Goal: Task Accomplishment & Management: Manage account settings

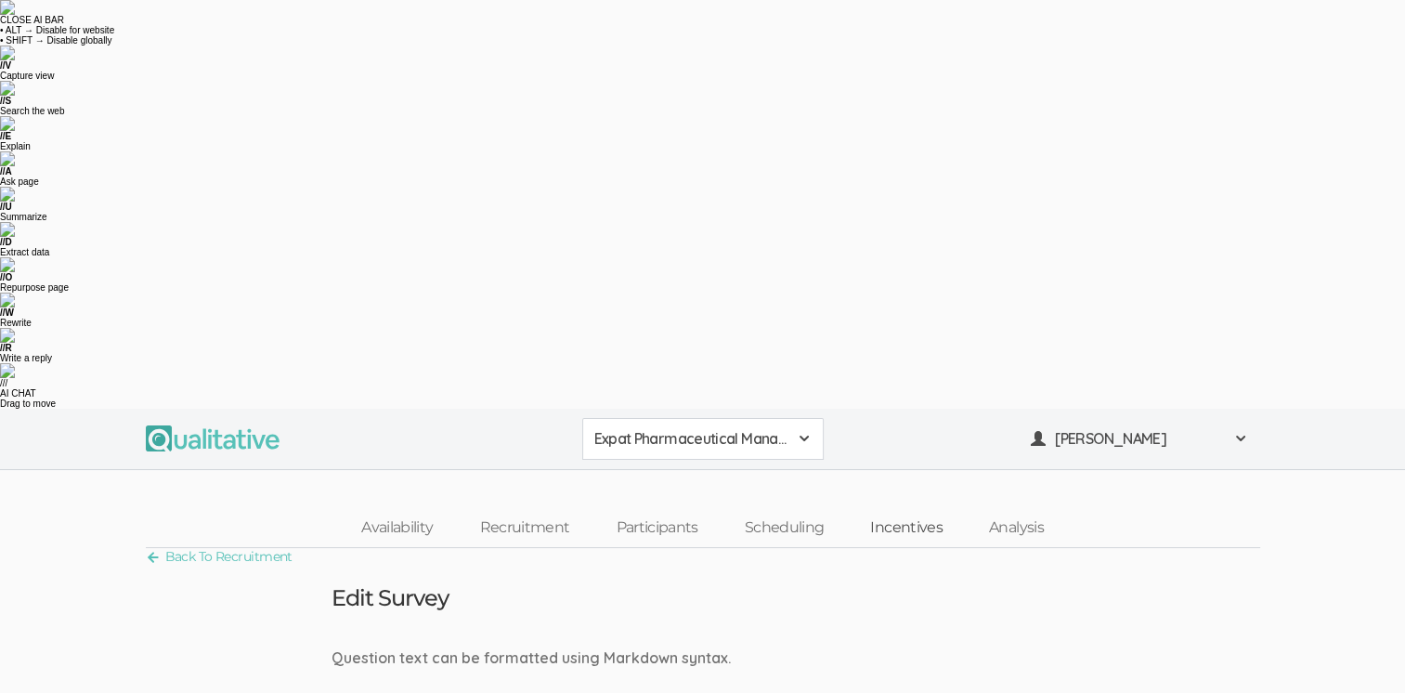
click at [911, 508] on link "Incentives" at bounding box center [906, 528] width 119 height 40
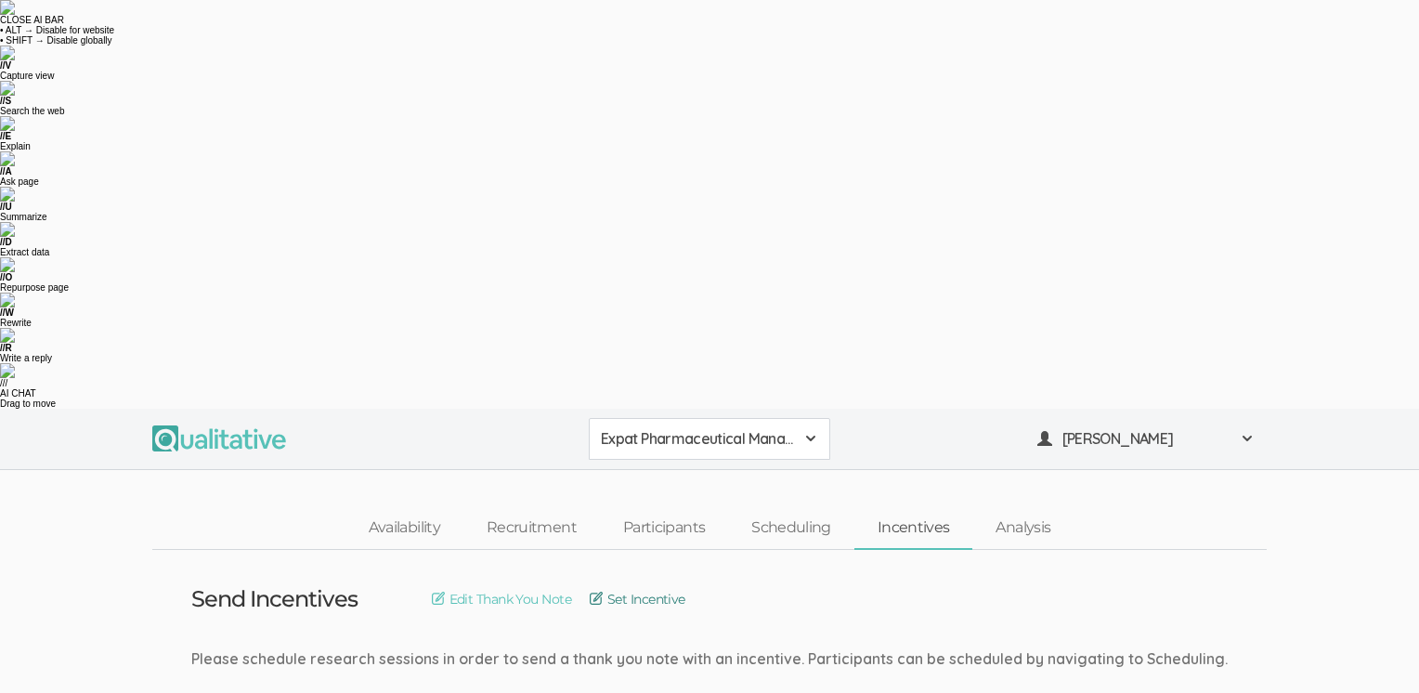
drag, startPoint x: 667, startPoint y: 187, endPoint x: 665, endPoint y: 199, distance: 12.2
click at [666, 589] on link "Set Incentive" at bounding box center [638, 599] width 96 height 20
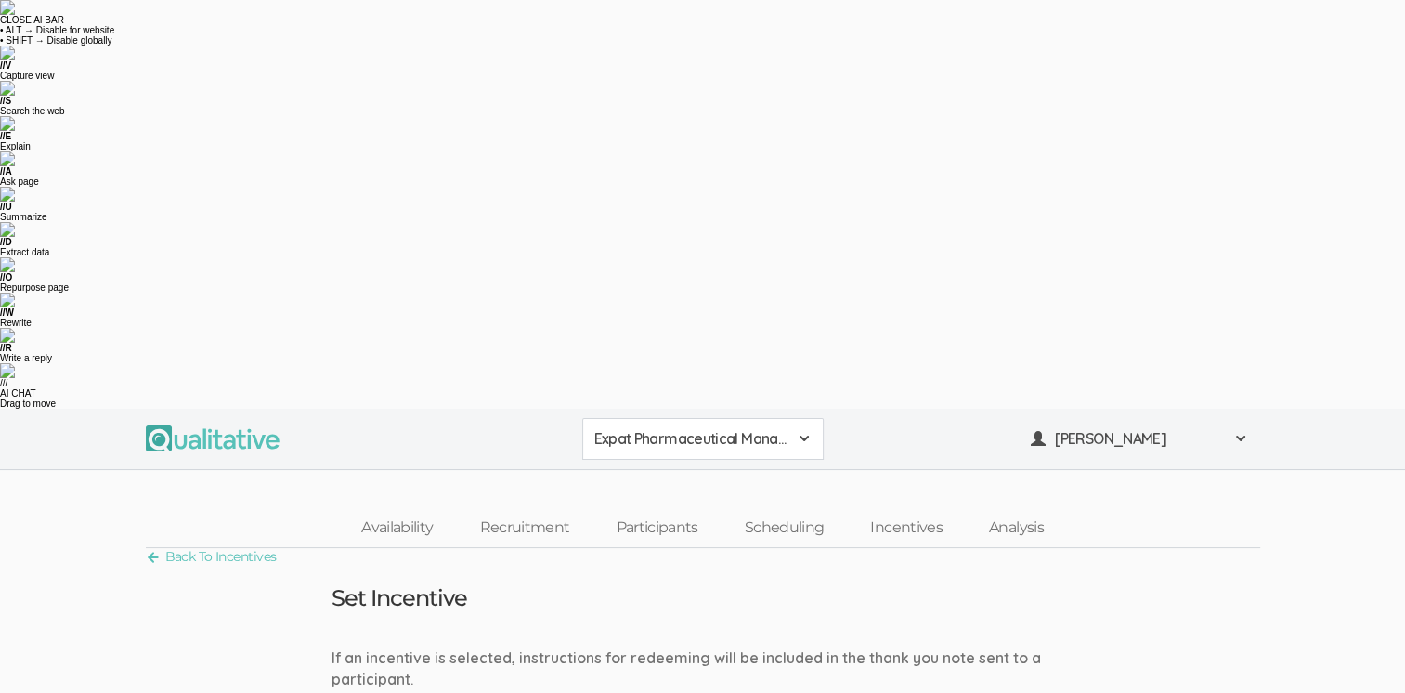
type input "76"
drag, startPoint x: 379, startPoint y: 495, endPoint x: 426, endPoint y: 522, distance: 54.5
type input "100"
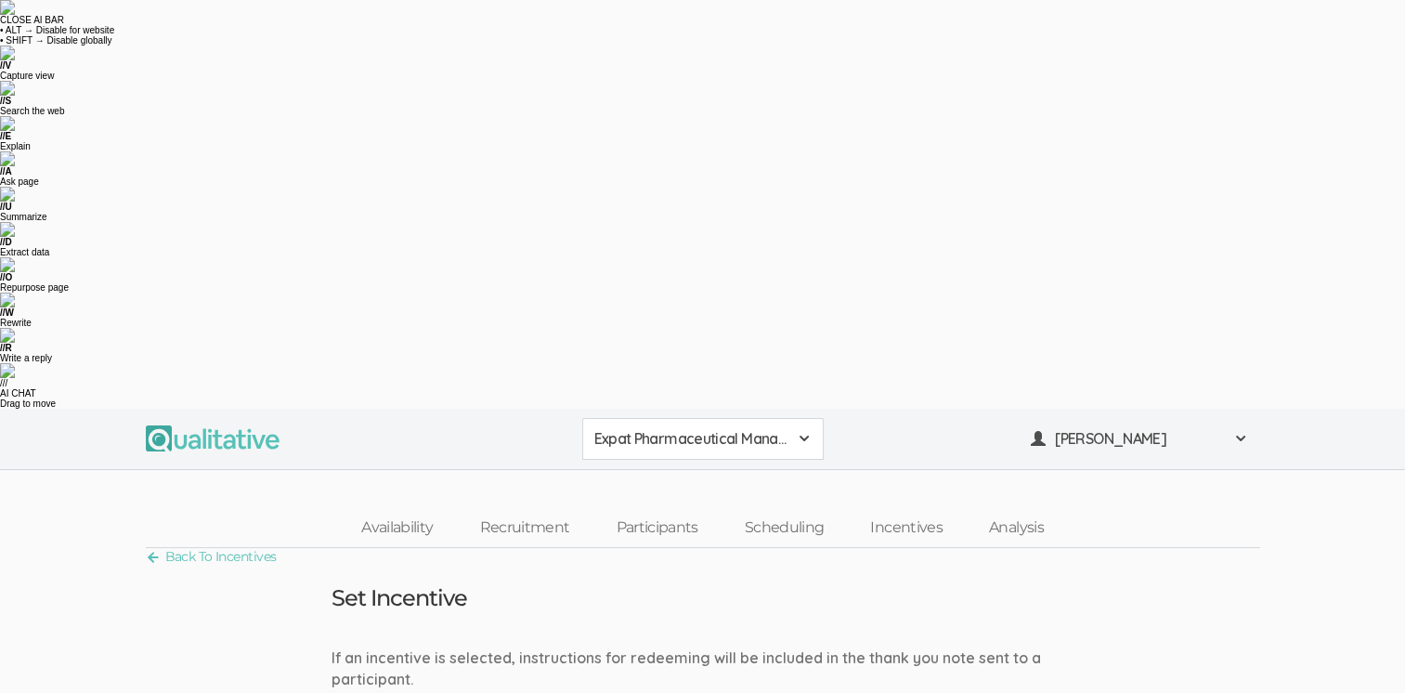
drag, startPoint x: 1274, startPoint y: 325, endPoint x: 1291, endPoint y: 257, distance: 69.8
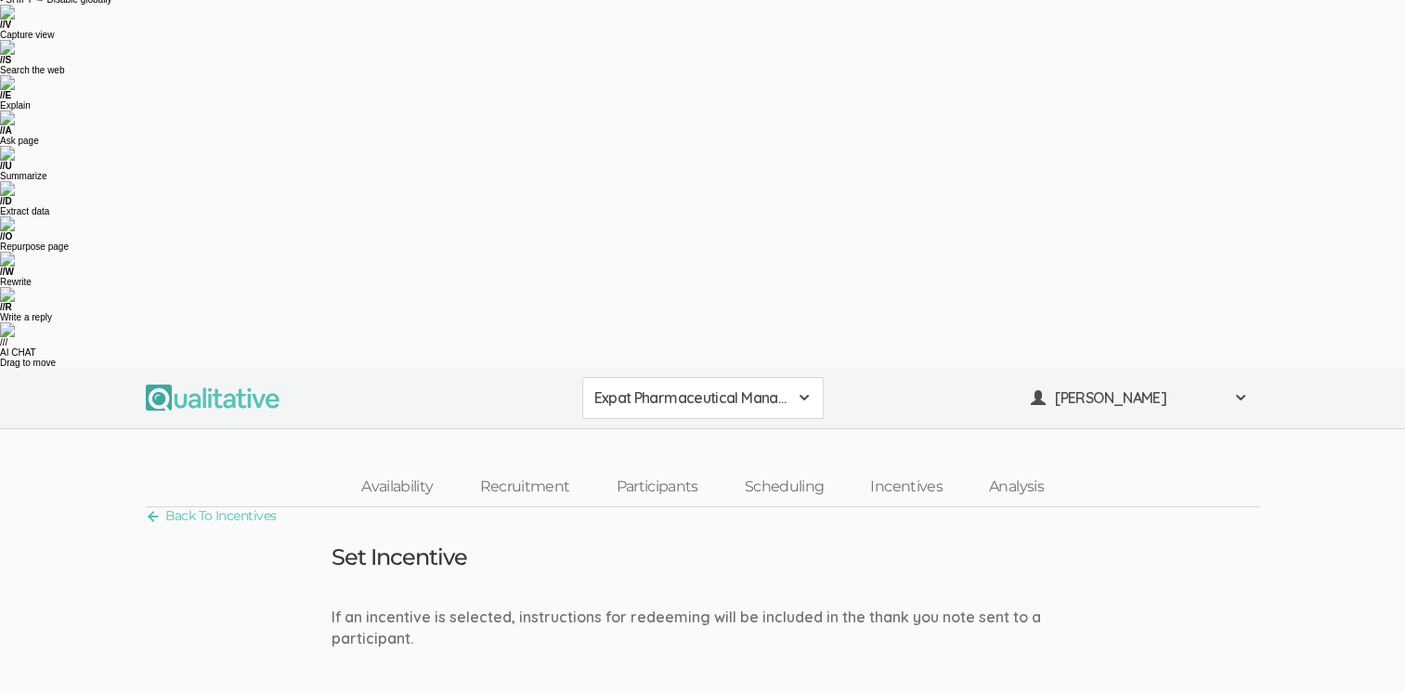
scroll to position [63, 0]
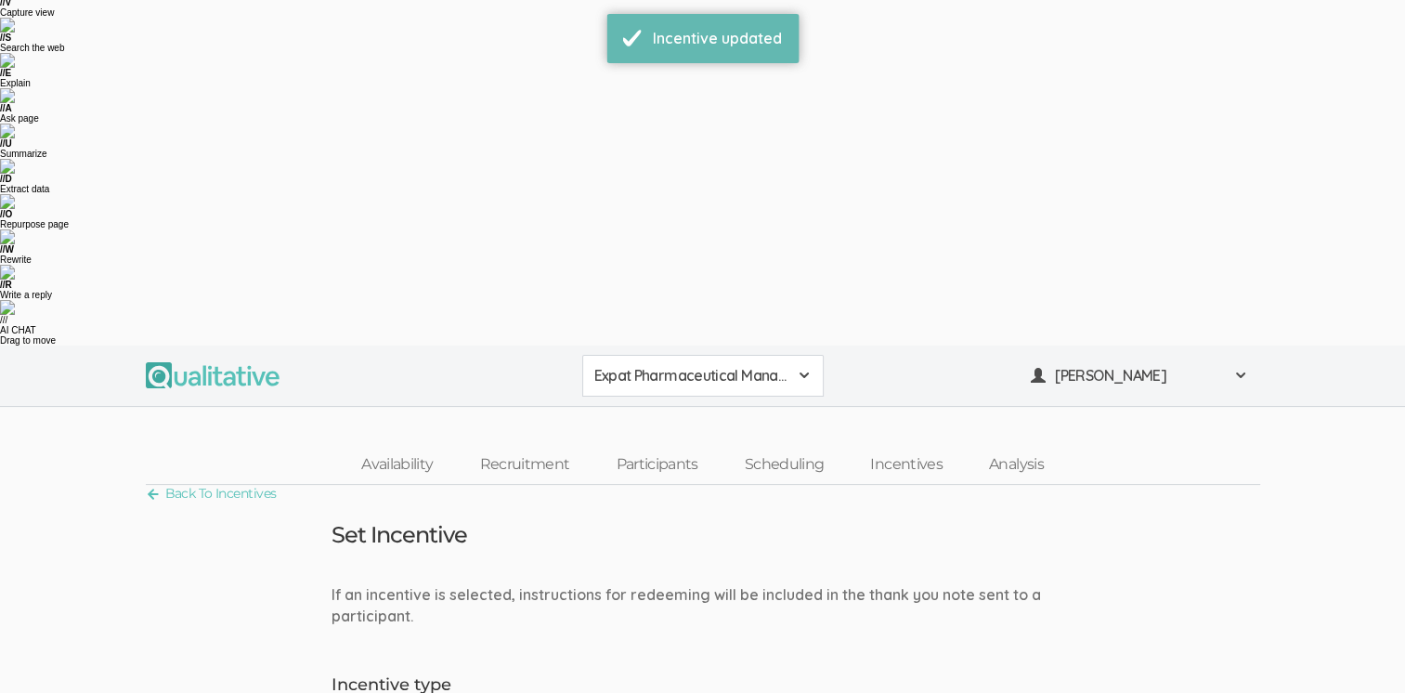
scroll to position [0, 0]
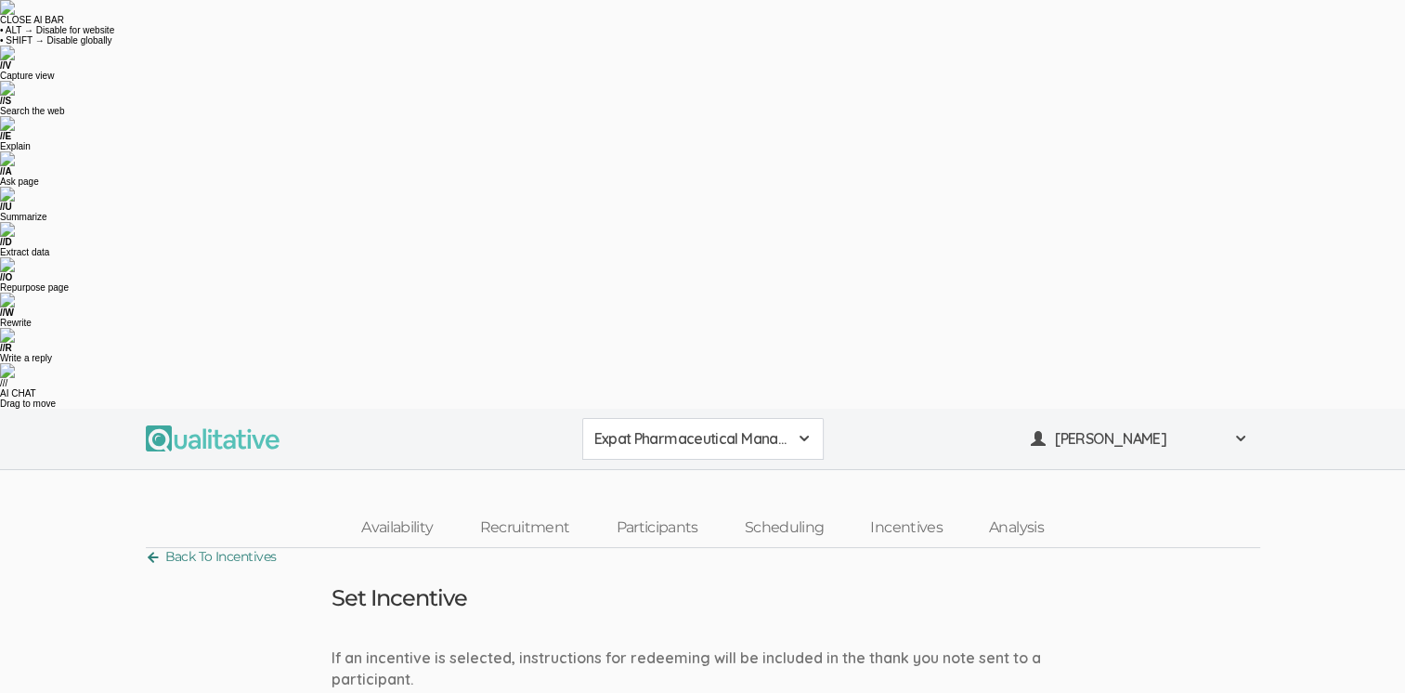
click at [178, 544] on link "Back To Incentives" at bounding box center [211, 556] width 131 height 25
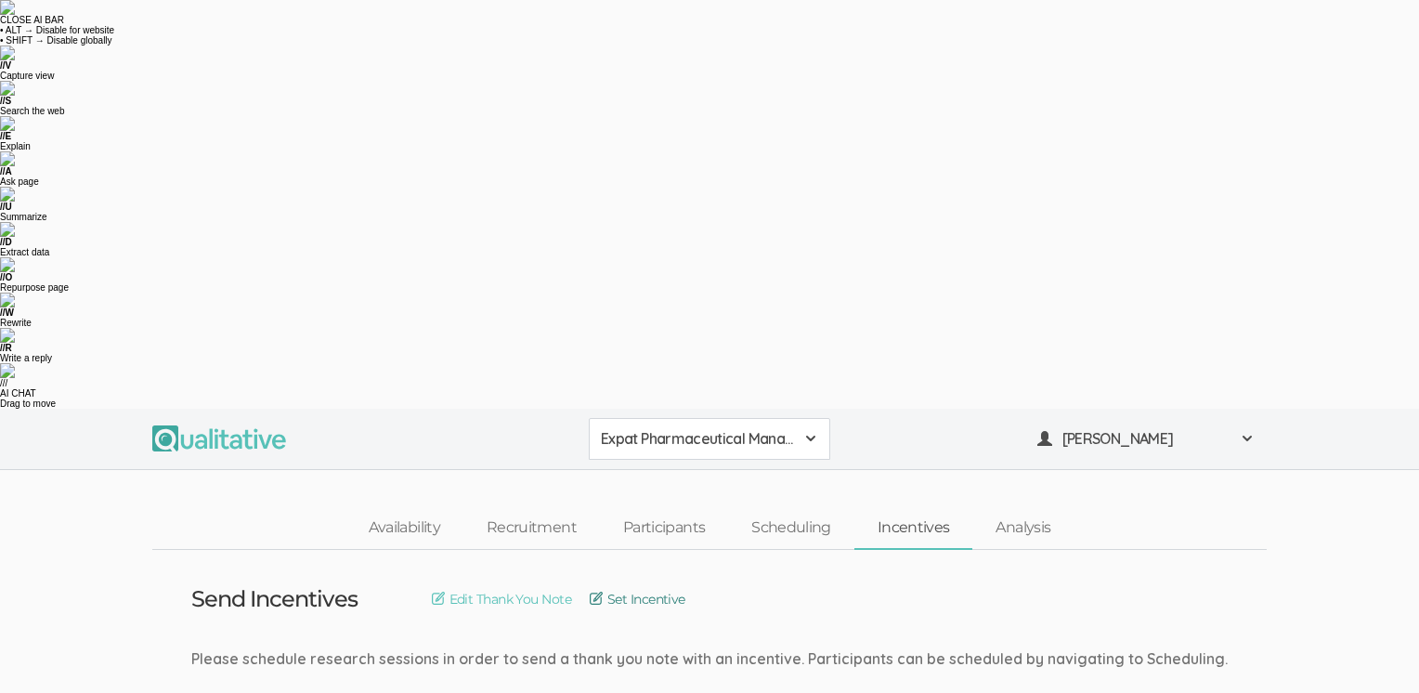
click at [668, 589] on link "Set Incentive" at bounding box center [638, 599] width 96 height 20
